Goal: Task Accomplishment & Management: Manage account settings

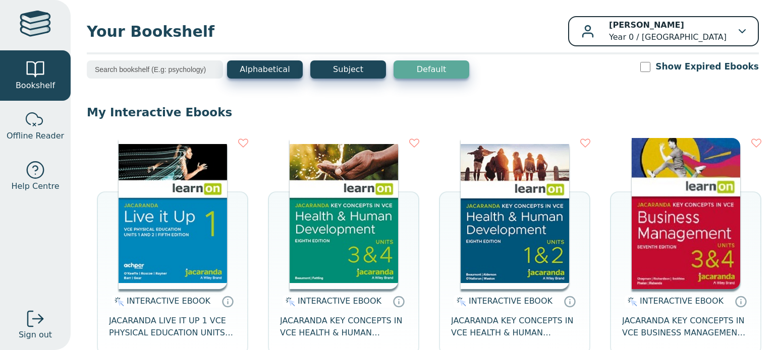
click at [679, 22] on p "Justin TURNER Year 0 / Lilydale Heights College" at bounding box center [667, 31] width 117 height 24
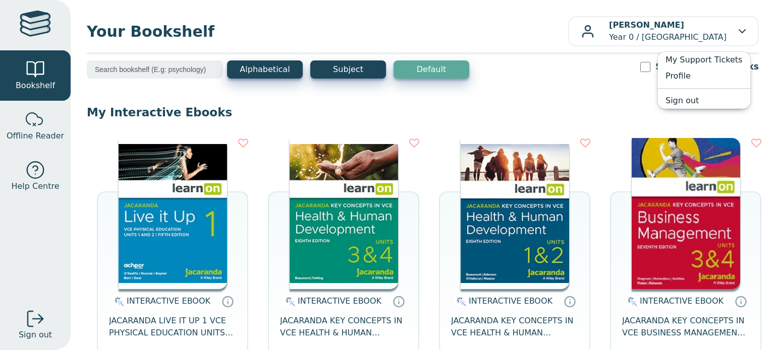
click at [441, 30] on span "Your Bookshelf" at bounding box center [327, 31] width 481 height 23
click at [44, 87] on span "Bookshelf" at bounding box center [35, 86] width 39 height 12
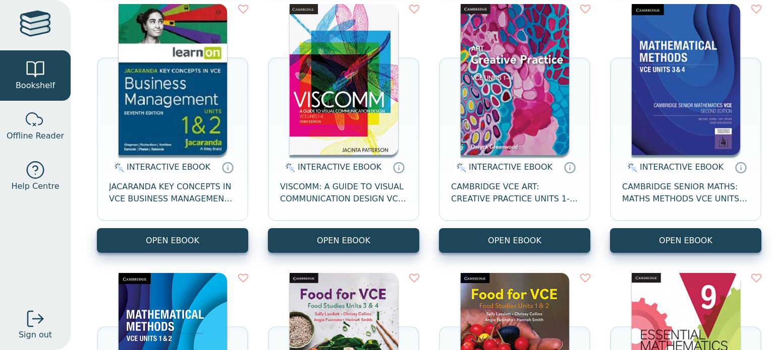
scroll to position [50, 0]
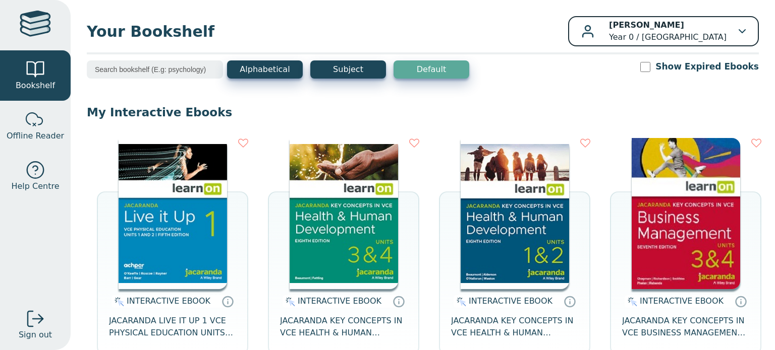
click at [669, 27] on p "Justin TURNER Year 0 / Lilydale Heights College" at bounding box center [667, 31] width 117 height 24
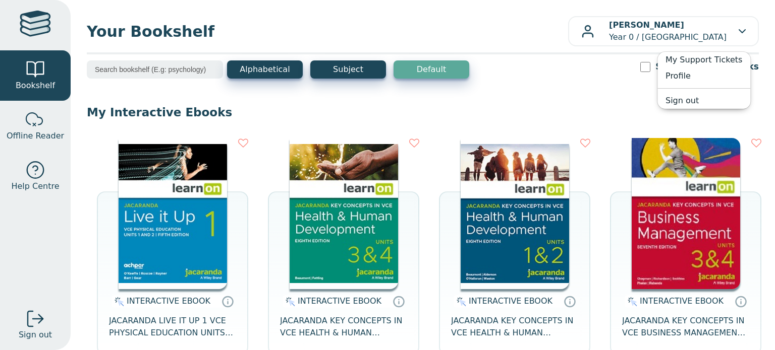
click at [32, 31] on div at bounding box center [35, 25] width 31 height 29
click at [39, 28] on div at bounding box center [35, 25] width 31 height 29
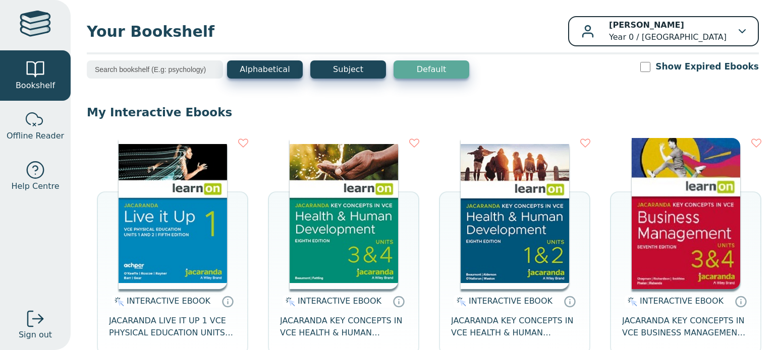
click at [664, 30] on p "[PERSON_NAME] Year 0 / [GEOGRAPHIC_DATA]" at bounding box center [667, 31] width 117 height 24
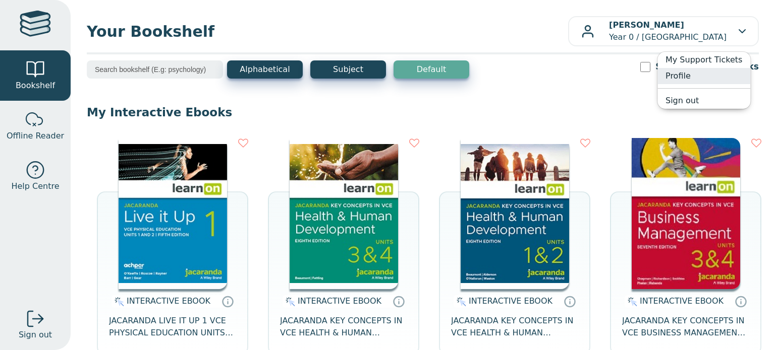
click at [688, 75] on link "Profile" at bounding box center [703, 76] width 93 height 16
